Goal: Navigation & Orientation: Understand site structure

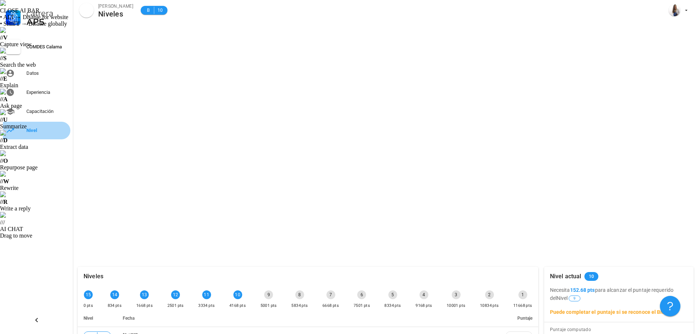
click at [40, 131] on div "Nivel" at bounding box center [46, 130] width 41 height 6
click at [27, 108] on div "Capacitación" at bounding box center [46, 111] width 41 height 12
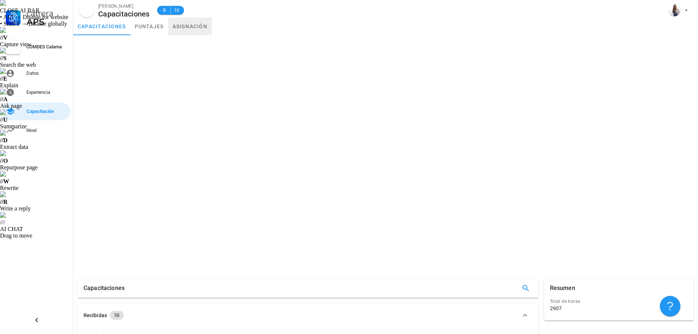
click at [194, 25] on link "asignación" at bounding box center [190, 27] width 44 height 18
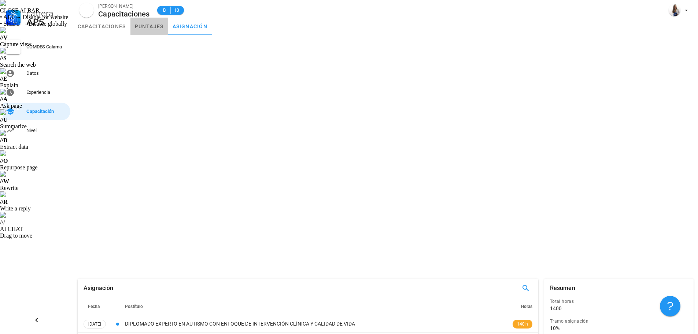
click at [145, 25] on link "puntajes" at bounding box center [149, 27] width 38 height 18
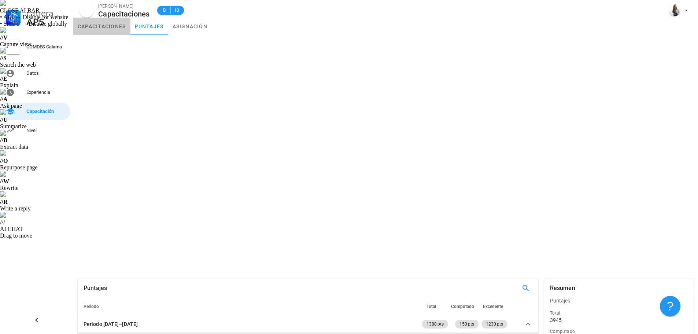
click at [111, 25] on link "capacitaciones" at bounding box center [101, 27] width 57 height 18
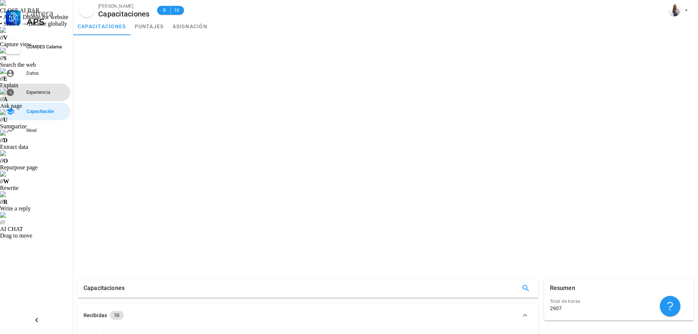
click at [31, 93] on div "Experiencia" at bounding box center [46, 92] width 41 height 6
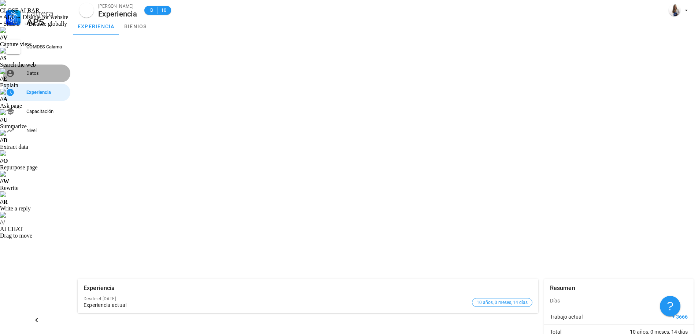
click at [41, 71] on div "Datos" at bounding box center [46, 73] width 41 height 6
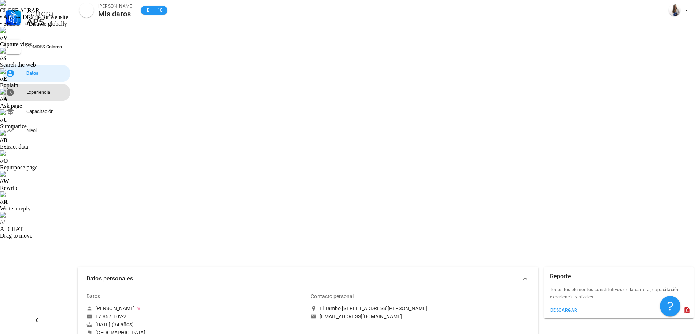
click at [41, 95] on div "Experiencia" at bounding box center [46, 92] width 41 height 12
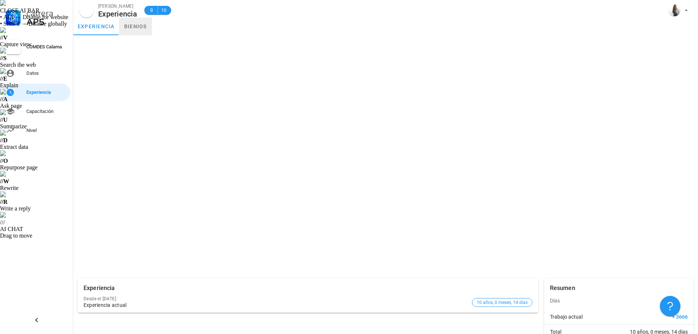
click at [137, 27] on link "bienios" at bounding box center [135, 27] width 33 height 18
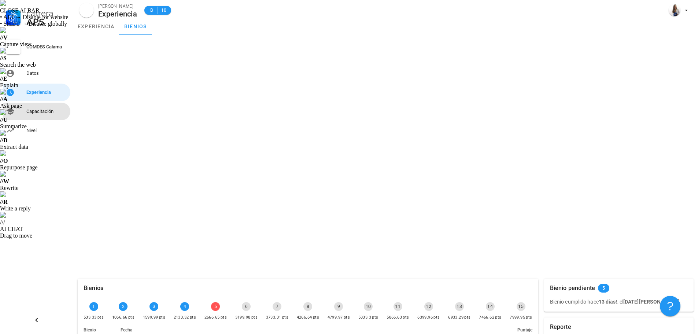
click at [46, 110] on div "Capacitación" at bounding box center [46, 111] width 41 height 6
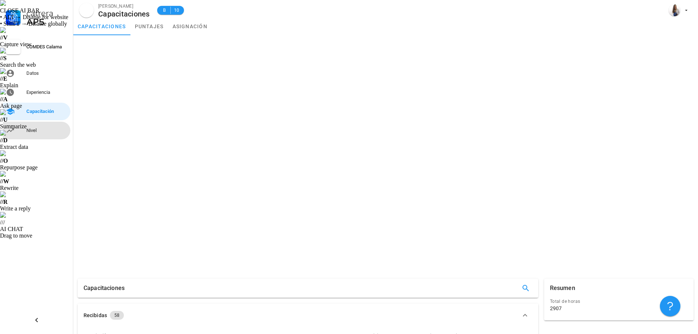
click at [41, 129] on div "Nivel" at bounding box center [46, 130] width 41 height 6
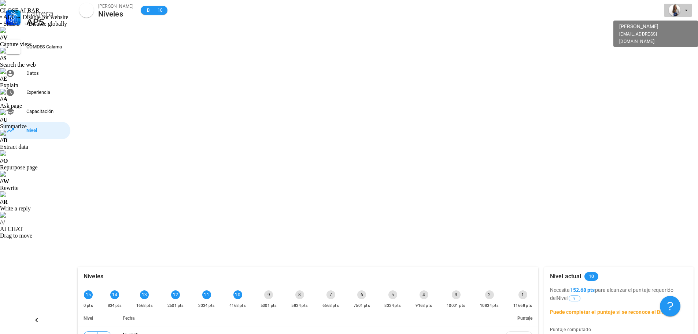
click at [680, 11] on div "avatar" at bounding box center [674, 10] width 12 height 12
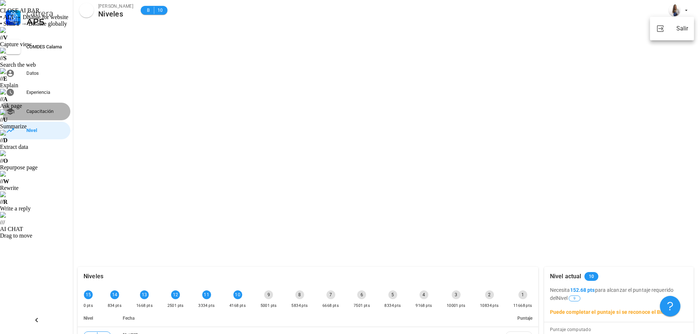
click at [45, 108] on div "Capacitación" at bounding box center [46, 111] width 41 height 12
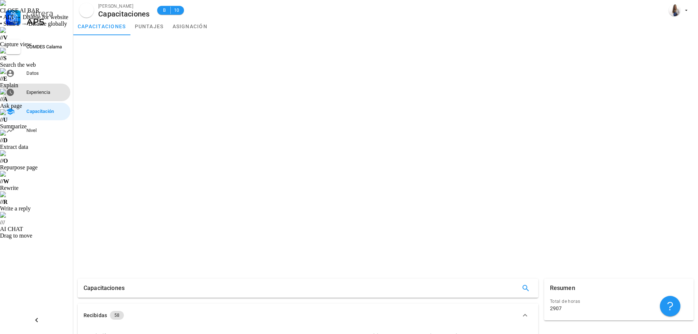
click at [46, 92] on div "Experiencia" at bounding box center [46, 92] width 41 height 6
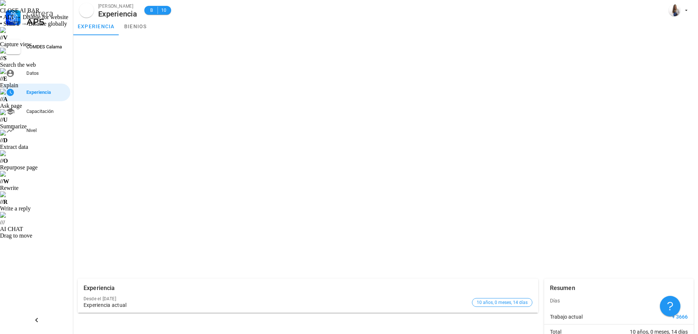
click at [138, 16] on div "B 10" at bounding box center [154, 10] width 34 height 18
click at [134, 23] on link "bienios" at bounding box center [135, 27] width 33 height 18
